Goal: Task Accomplishment & Management: Manage account settings

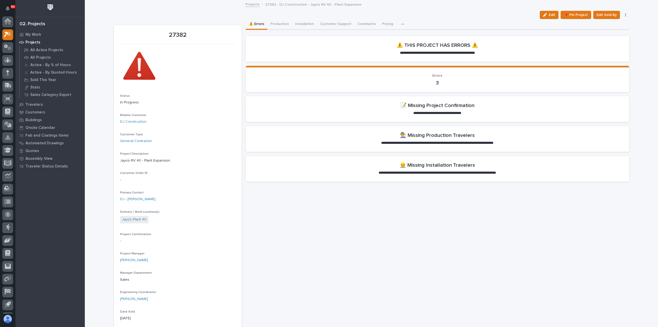
scroll to position [11, 0]
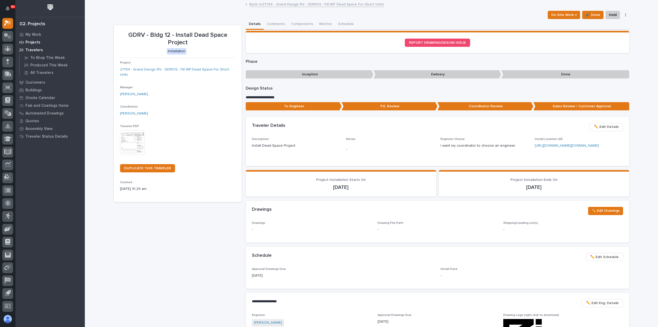
click at [30, 42] on p "Projects" at bounding box center [32, 42] width 15 height 5
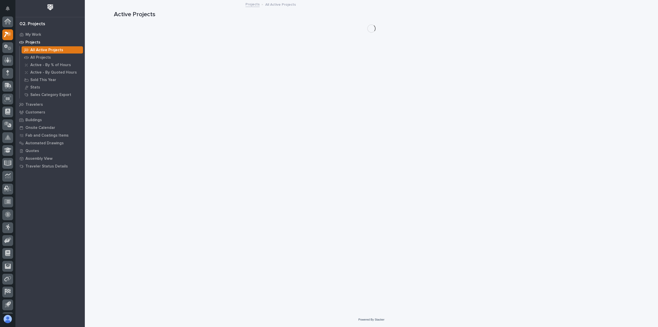
scroll to position [11, 0]
click at [32, 34] on p "My Work" at bounding box center [33, 34] width 16 height 5
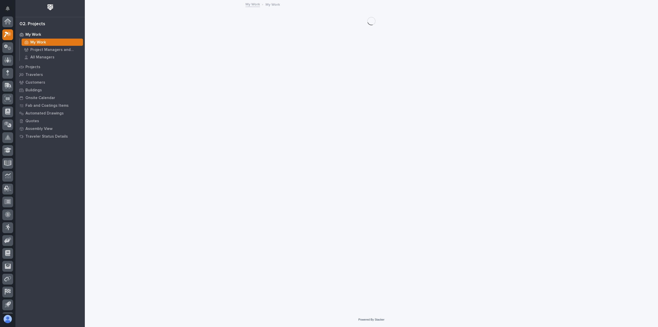
scroll to position [11, 0]
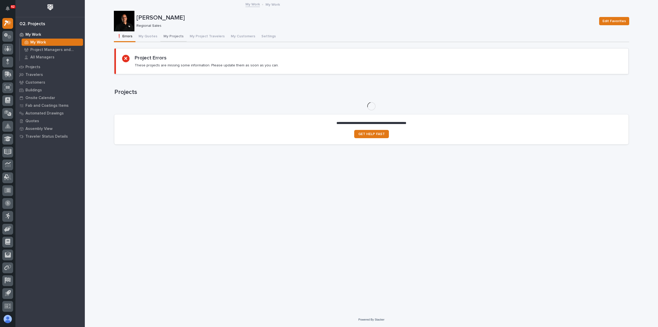
click at [173, 32] on button "My Projects" at bounding box center [173, 36] width 26 height 11
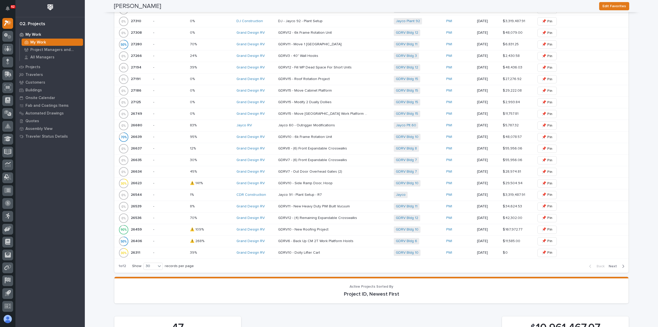
scroll to position [463, 0]
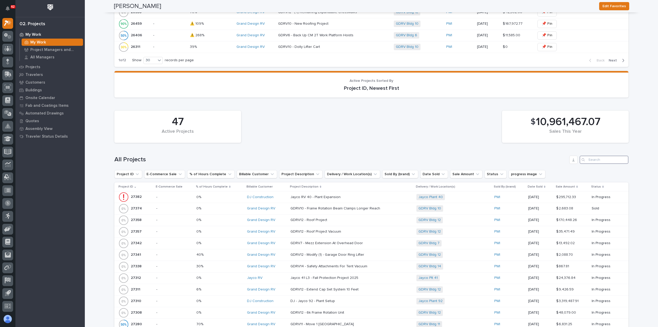
click at [598, 156] on input "Search" at bounding box center [604, 159] width 49 height 8
type input "26539"
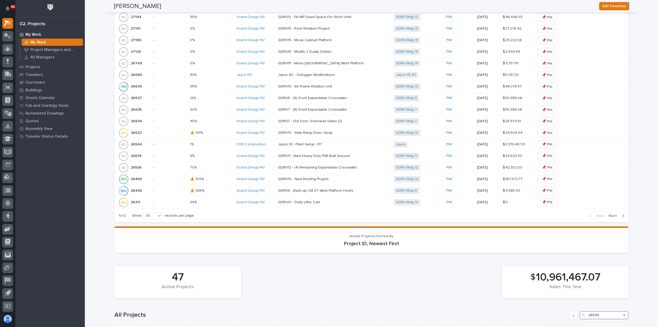
scroll to position [459, 0]
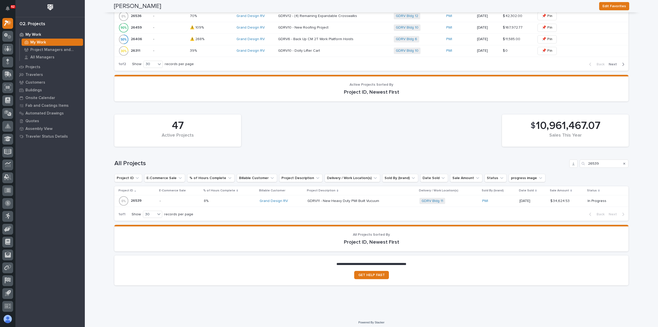
click at [378, 199] on p at bounding box center [352, 201] width 90 height 4
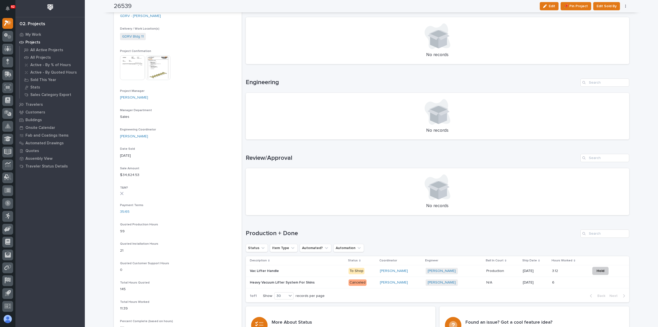
scroll to position [206, 0]
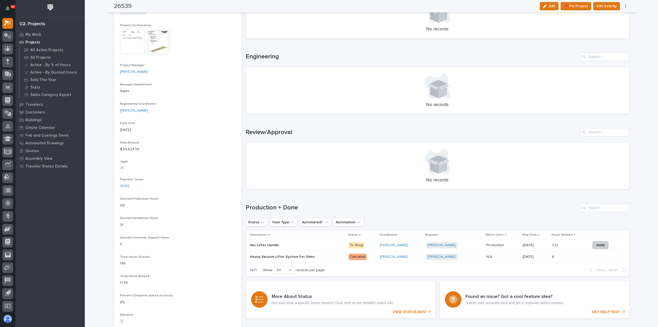
click at [328, 258] on p at bounding box center [295, 256] width 90 height 4
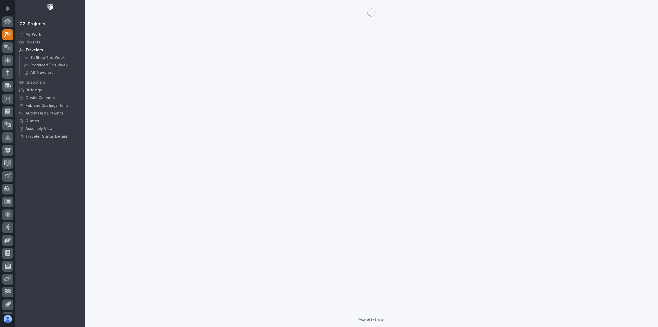
scroll to position [11, 0]
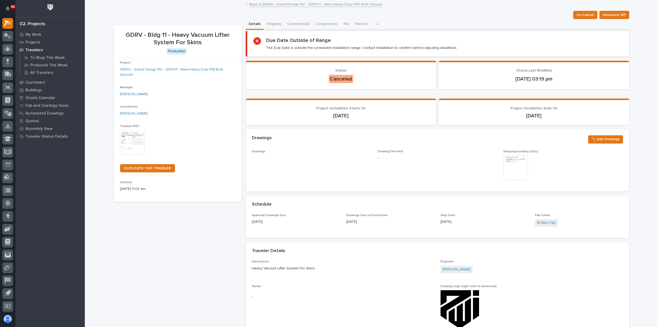
click at [136, 133] on img at bounding box center [132, 142] width 25 height 25
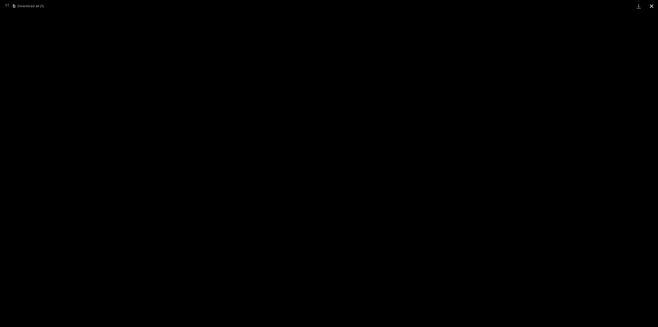
click at [651, 6] on button "Close gallery" at bounding box center [651, 6] width 13 height 12
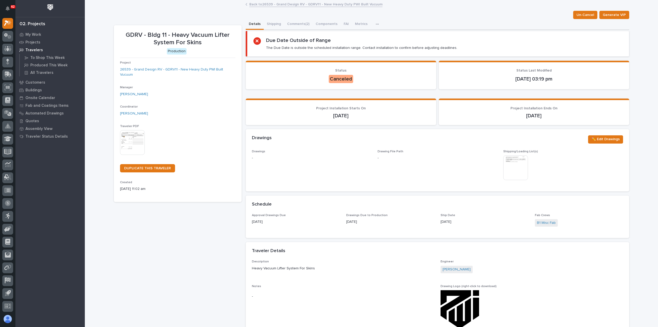
click at [268, 2] on link "Back to 26539 - Grand Design RV - GDRV11 - New Heavy Duty PWI Built Vucuum" at bounding box center [315, 4] width 133 height 6
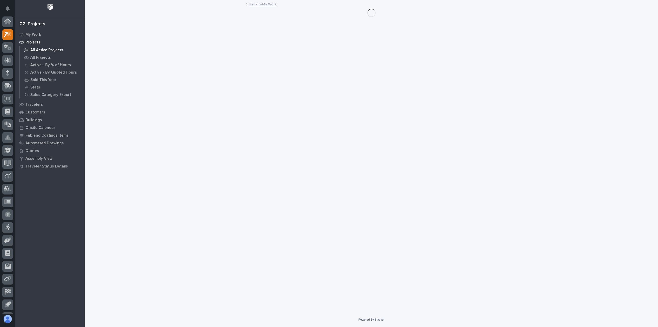
scroll to position [11, 0]
click at [32, 32] on p "My Work" at bounding box center [33, 34] width 16 height 5
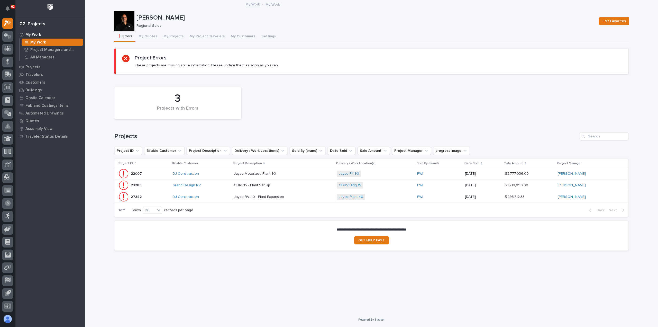
click at [305, 185] on p at bounding box center [279, 185] width 90 height 4
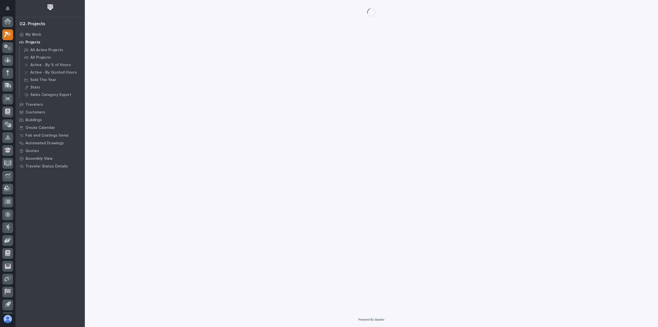
scroll to position [11, 0]
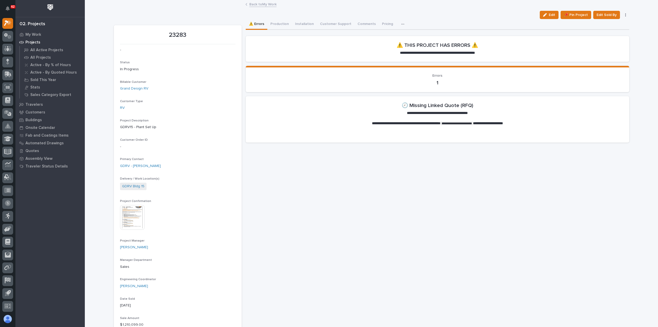
click at [264, 4] on link "Back to My Work" at bounding box center [262, 4] width 27 height 6
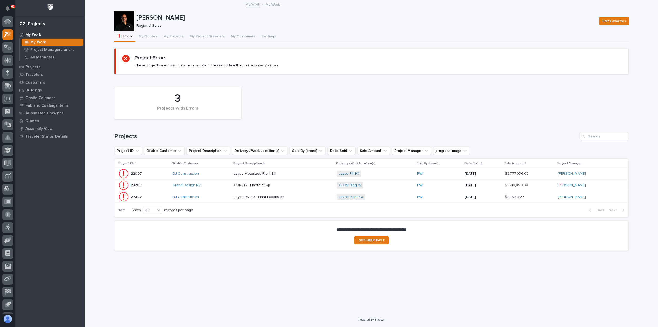
scroll to position [11, 0]
click at [289, 174] on p at bounding box center [279, 173] width 90 height 4
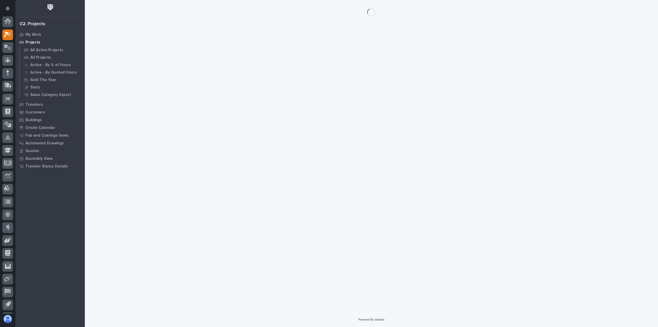
scroll to position [11, 0]
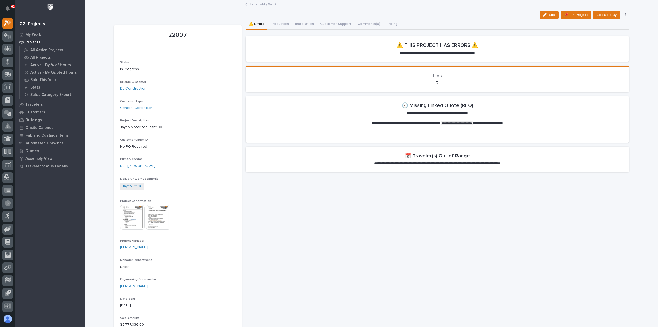
click at [263, 4] on link "Back to My Work" at bounding box center [262, 4] width 27 height 6
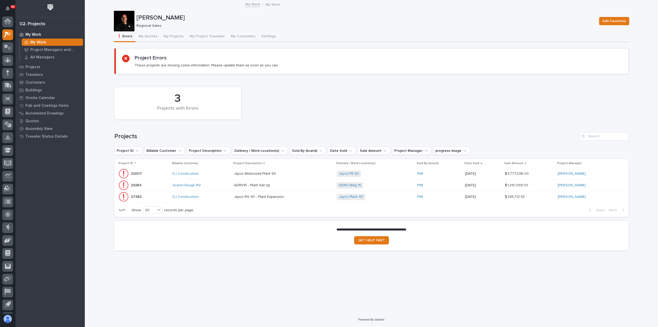
scroll to position [11, 0]
click at [377, 197] on div "Jayco Plant 40 + 0" at bounding box center [375, 197] width 76 height 6
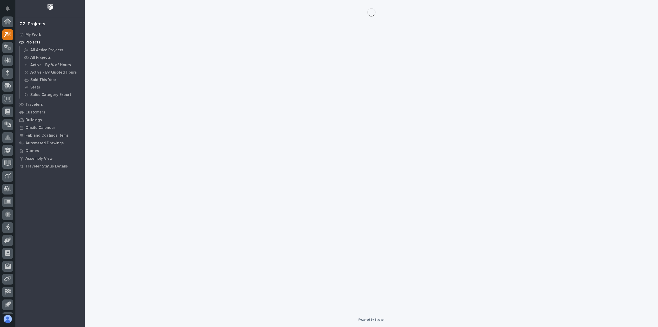
scroll to position [11, 0]
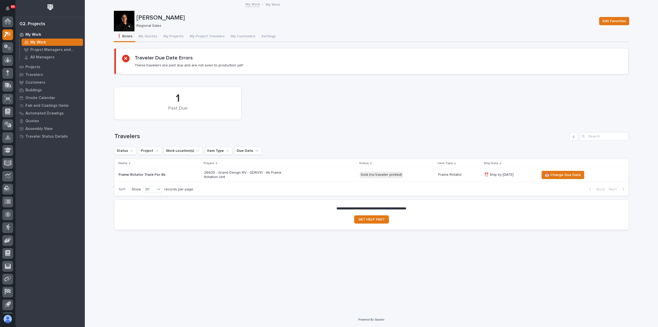
scroll to position [11, 0]
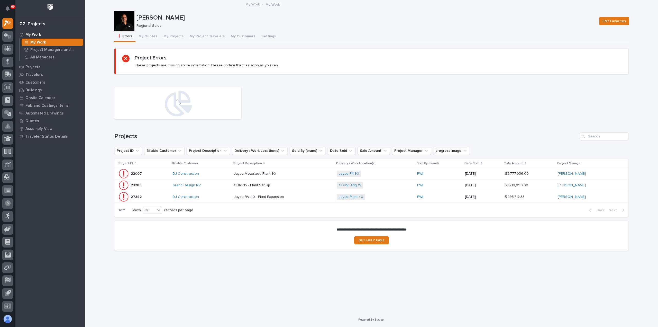
drag, startPoint x: 49, startPoint y: 42, endPoint x: 113, endPoint y: 41, distance: 63.2
click at [49, 42] on div "My Work" at bounding box center [52, 42] width 61 height 7
click at [152, 35] on button "My Quotes" at bounding box center [147, 36] width 25 height 11
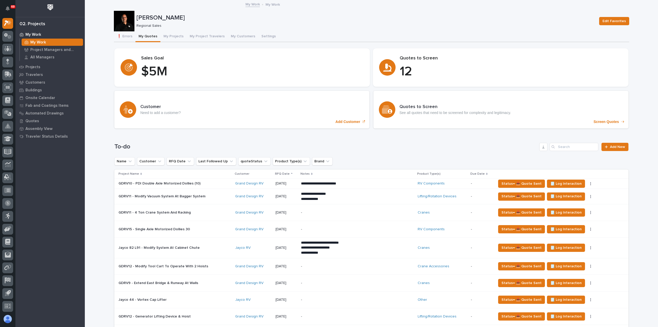
scroll to position [129, 0]
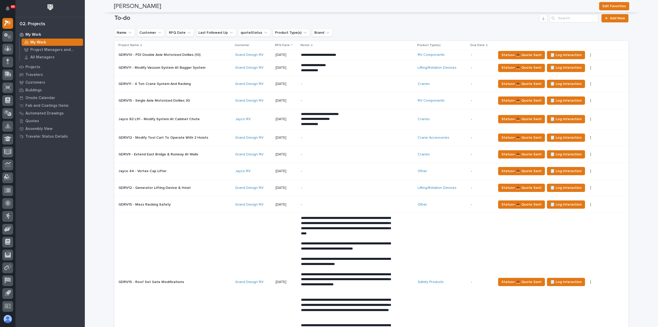
click at [332, 170] on p "-" at bounding box center [346, 171] width 90 height 4
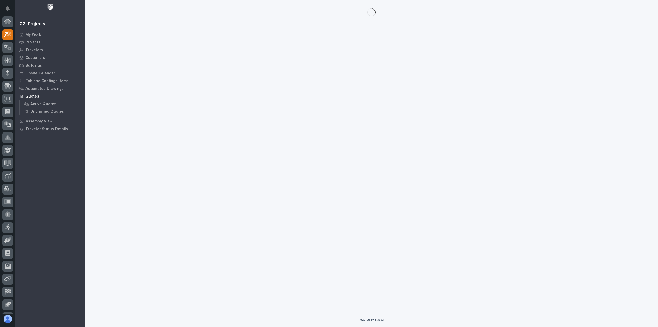
scroll to position [11, 0]
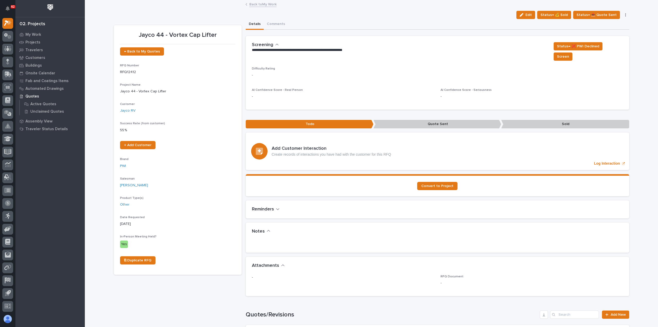
click at [144, 91] on p "Jayco 44 - Vortex Cap Lifter" at bounding box center [177, 91] width 115 height 5
click at [523, 14] on icon "button" at bounding box center [522, 15] width 4 height 4
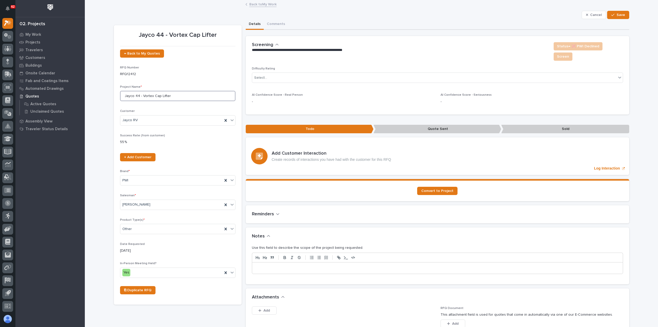
drag, startPoint x: 149, startPoint y: 96, endPoint x: 140, endPoint y: 95, distance: 9.4
click at [140, 95] on input "Jayco 44 - Vortex Cap Lifter" at bounding box center [177, 96] width 115 height 10
type input "Jayco 44 - Anver Cap Lifter"
click at [178, 109] on div "← Back to My Quotes RFQ Number RFQ12412 Project Name * [PERSON_NAME] 44 - Anver…" at bounding box center [177, 173] width 115 height 249
click at [615, 13] on button "Save" at bounding box center [618, 15] width 22 height 8
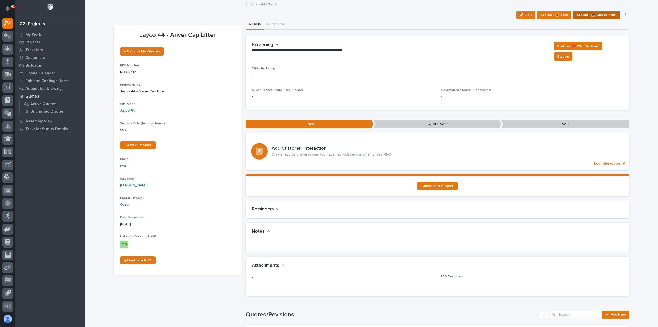
click at [596, 14] on span "Status→ 📤 Quote Sent" at bounding box center [596, 15] width 40 height 6
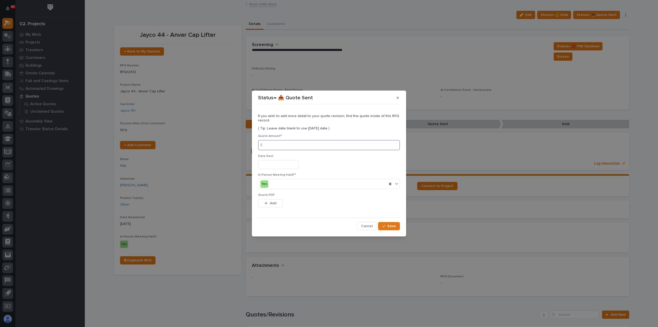
click at [293, 145] on input at bounding box center [329, 145] width 142 height 10
type input "25009"
click at [290, 167] on input "text" at bounding box center [278, 164] width 41 height 9
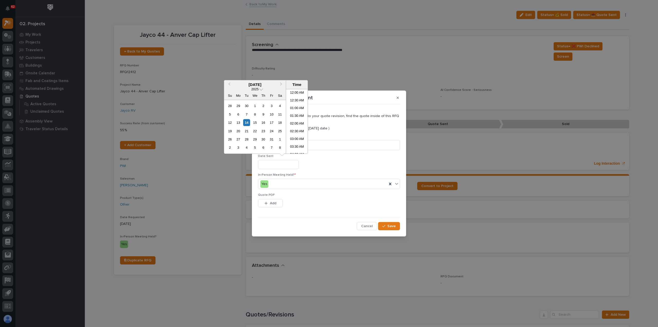
scroll to position [87, 0]
click at [247, 123] on div "14" at bounding box center [246, 122] width 7 height 7
type input "**********"
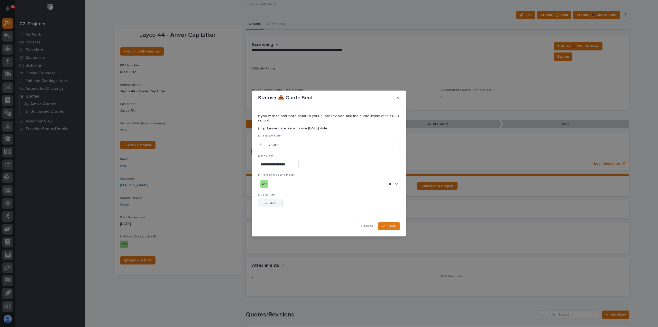
click at [272, 204] on span "Add" at bounding box center [273, 203] width 6 height 5
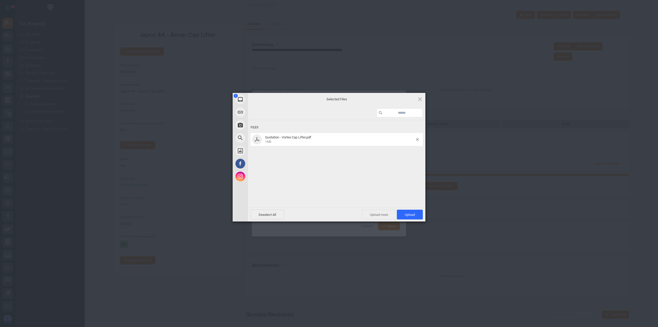
click at [383, 211] on span "Upload more" at bounding box center [379, 214] width 34 height 10
click at [403, 215] on span "Upload 2" at bounding box center [407, 215] width 16 height 4
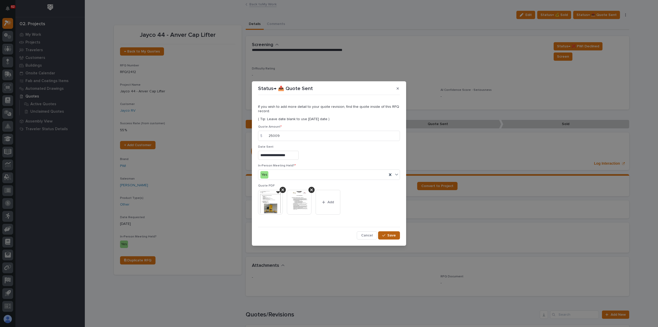
click at [391, 236] on span "Save" at bounding box center [391, 235] width 8 height 5
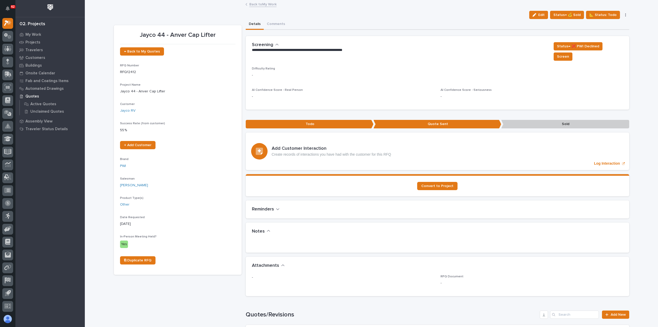
click at [258, 4] on link "Back to My Work" at bounding box center [262, 4] width 27 height 6
